Goal: Task Accomplishment & Management: Manage account settings

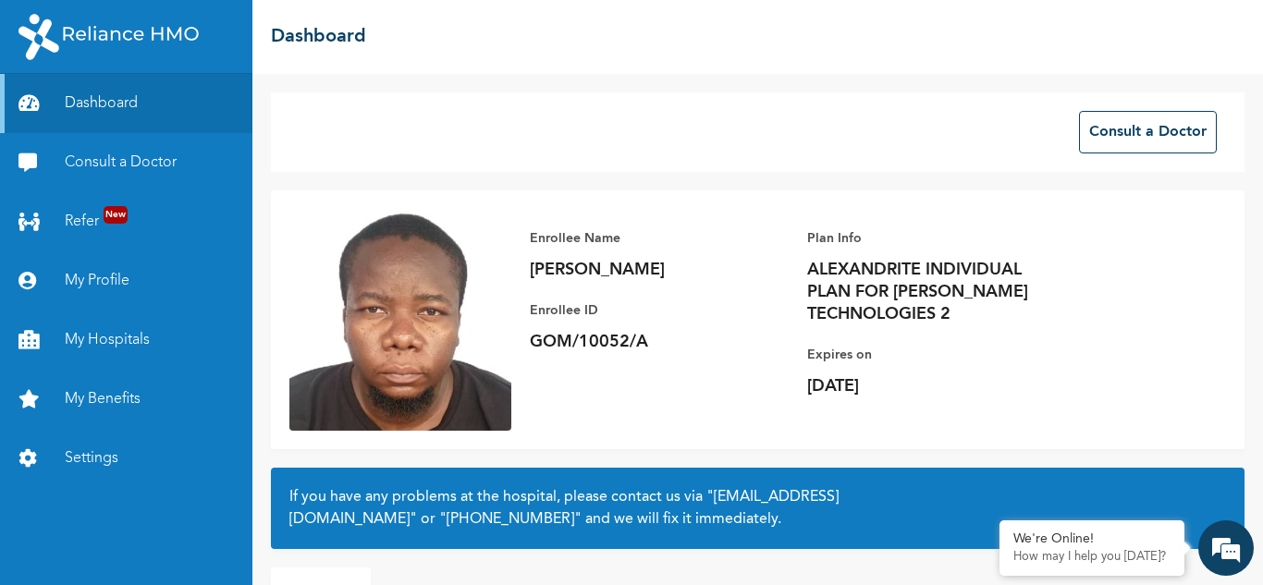
scroll to position [130, 0]
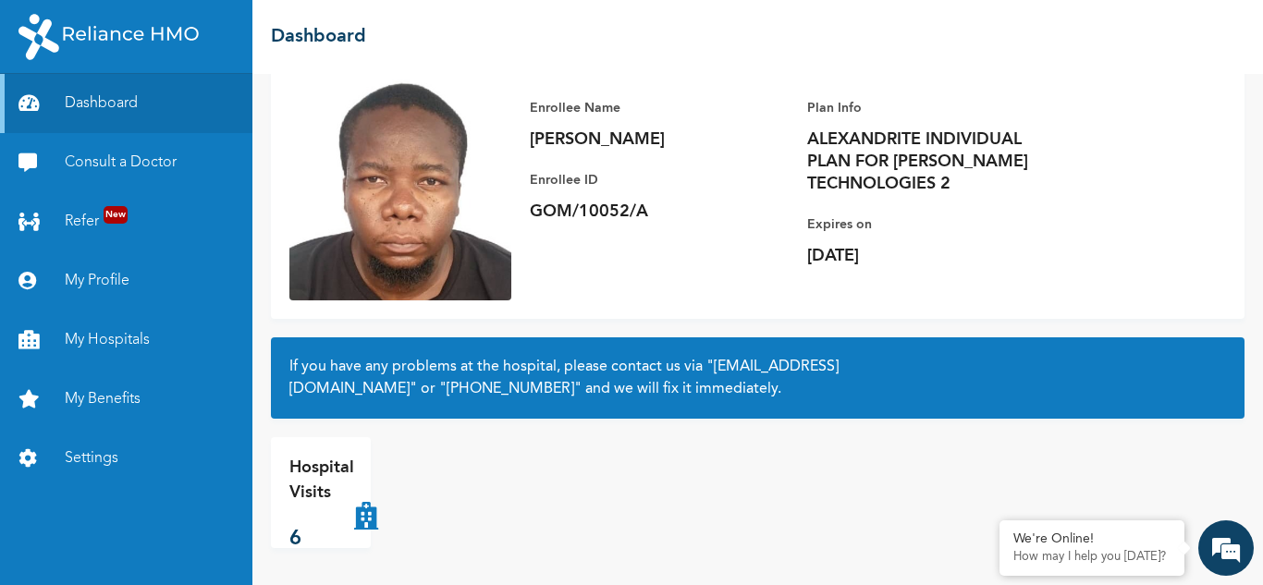
click at [291, 547] on p "6" at bounding box center [321, 539] width 65 height 31
click at [316, 482] on p "Hospital Visits" at bounding box center [321, 481] width 65 height 50
click at [109, 471] on link "Settings" at bounding box center [126, 458] width 252 height 59
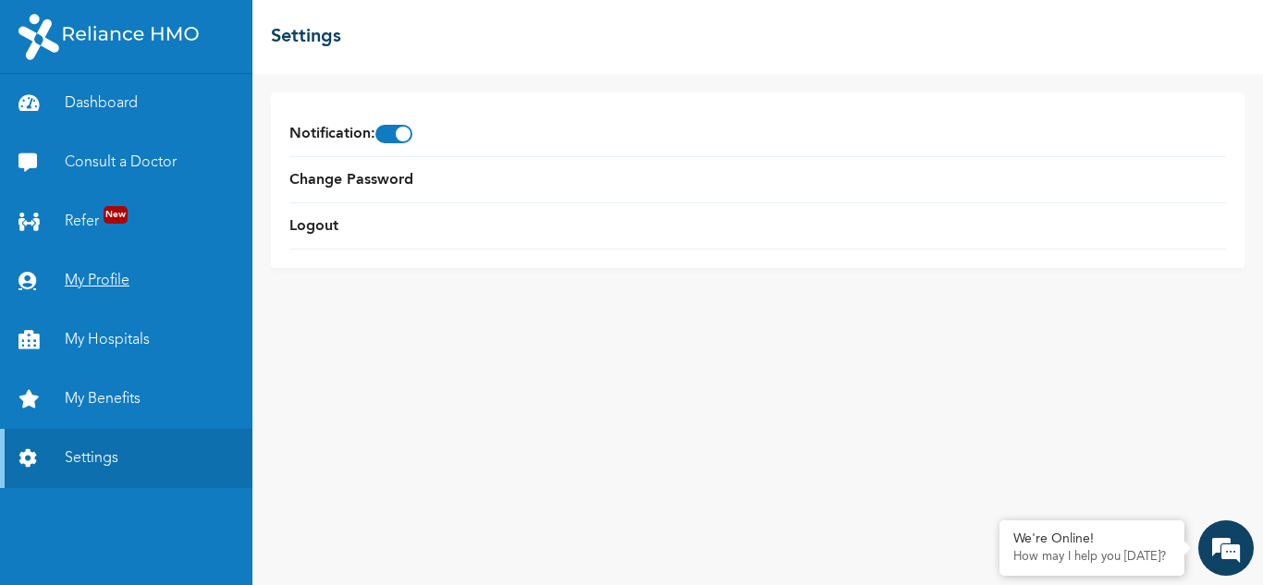
click at [115, 284] on link "My Profile" at bounding box center [126, 281] width 252 height 59
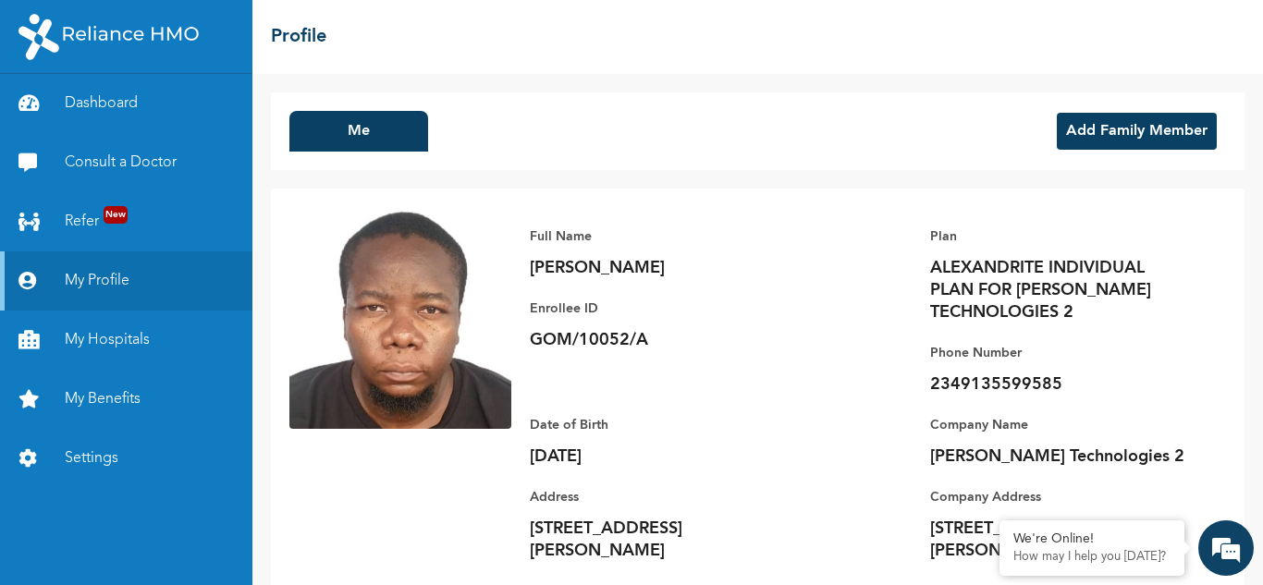
scroll to position [51, 0]
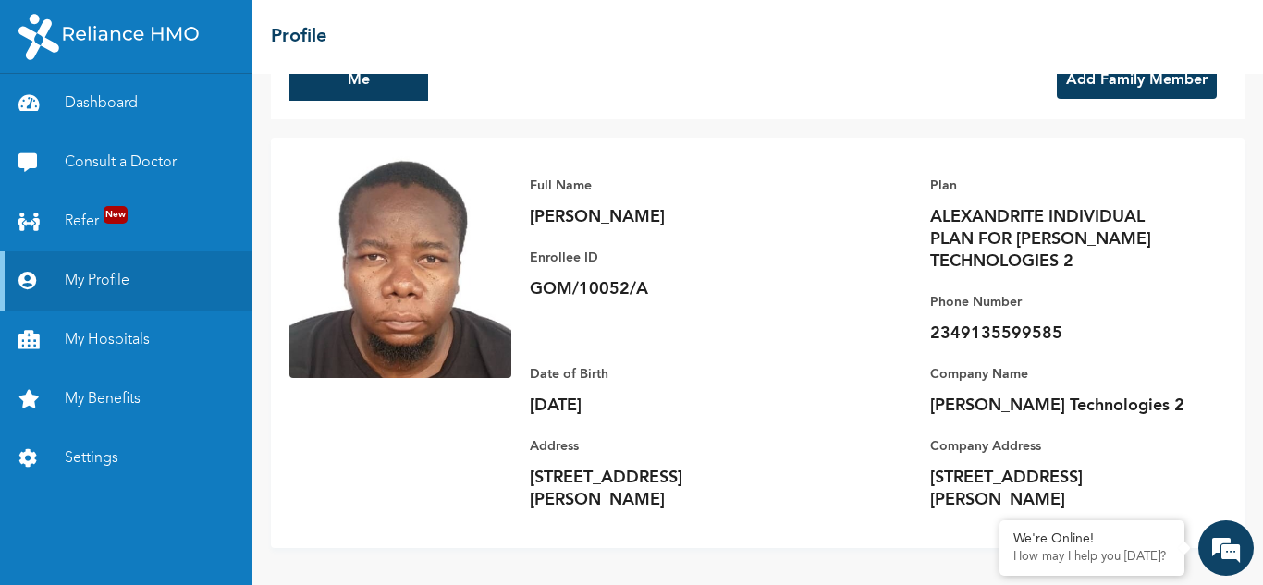
drag, startPoint x: 916, startPoint y: 473, endPoint x: 972, endPoint y: 505, distance: 65.0
click at [972, 505] on div "Full Name [PERSON_NAME] Enrollee ID GOM/10052/A Plan ALEXANDRITE INDIVIDUAL PLA…" at bounding box center [868, 343] width 715 height 374
copy p "[STREET_ADDRESS][PERSON_NAME]"
click at [681, 362] on div "Date of Birth [DEMOGRAPHIC_DATA] Address [STREET_ADDRESS][PERSON_NAME]" at bounding box center [659, 428] width 259 height 166
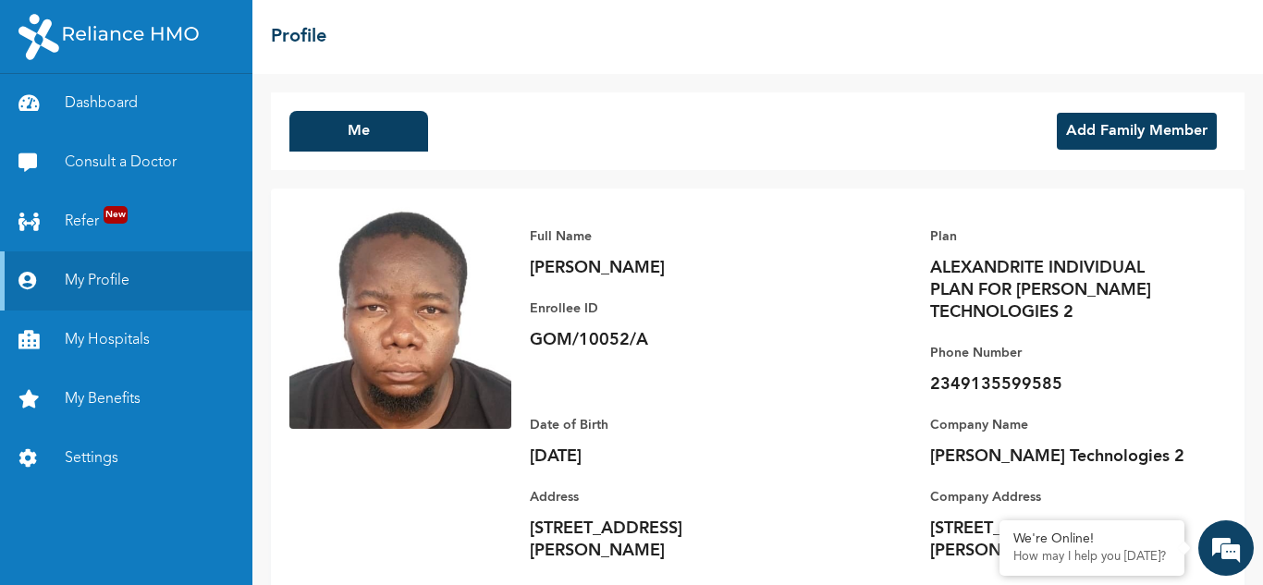
click at [120, 36] on img at bounding box center [108, 37] width 180 height 46
